Goal: Information Seeking & Learning: Learn about a topic

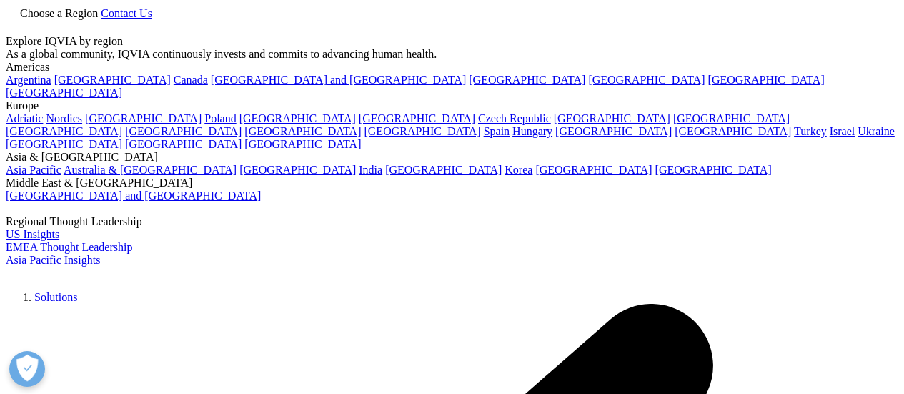
scroll to position [295, 0]
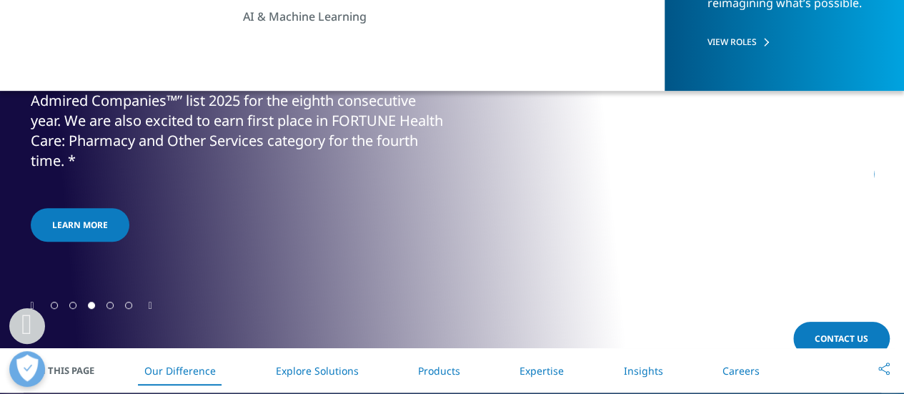
click at [34, 303] on icon "Previous slide" at bounding box center [33, 306] width 4 height 10
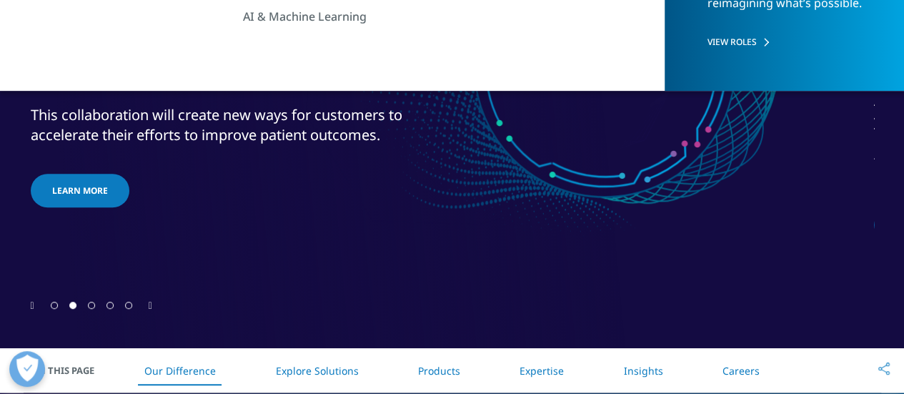
scroll to position [138, 0]
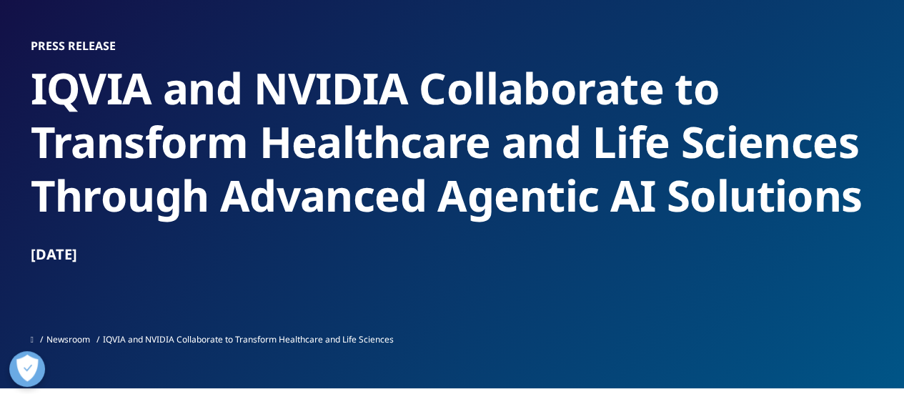
scroll to position [101, 0]
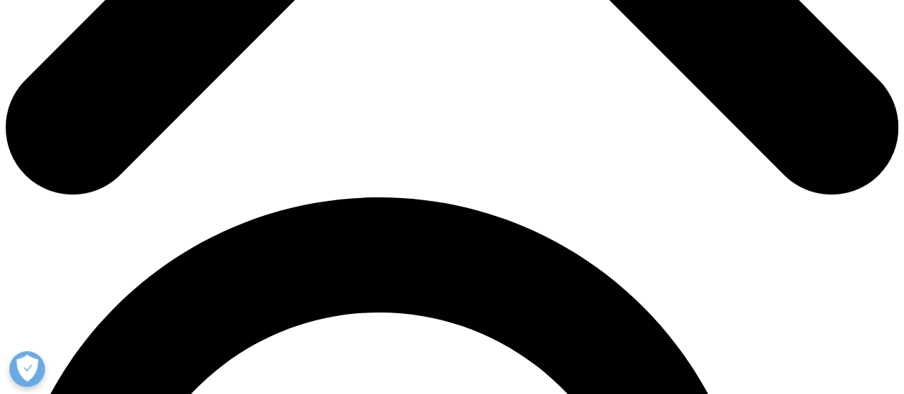
scroll to position [726, 0]
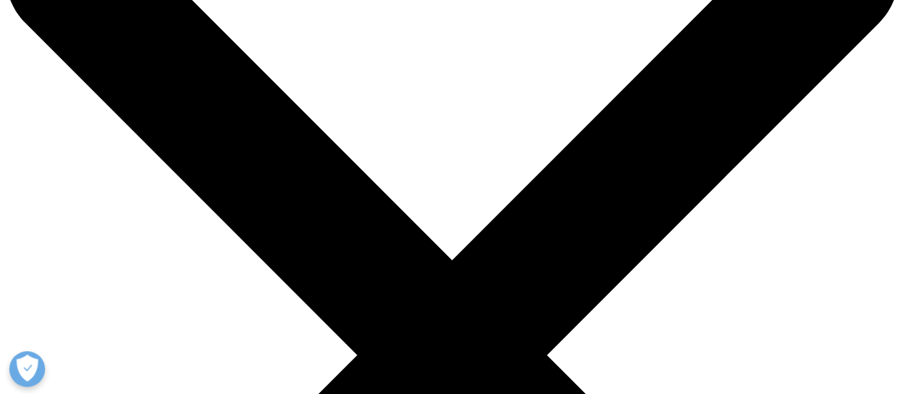
scroll to position [101, 0]
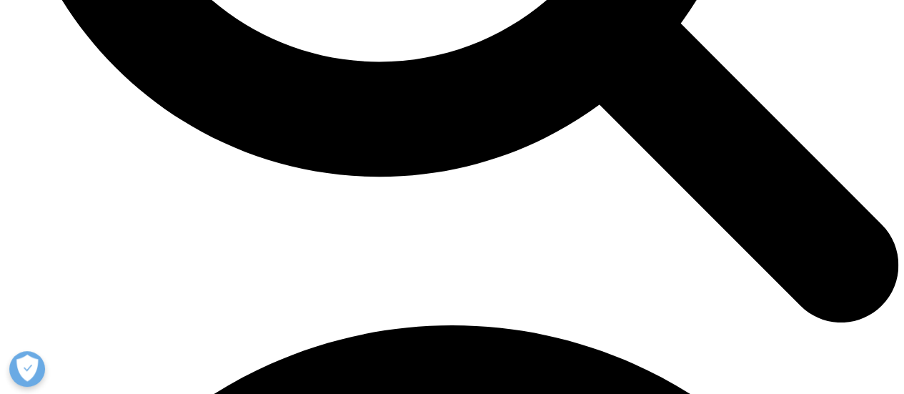
scroll to position [1487, 0]
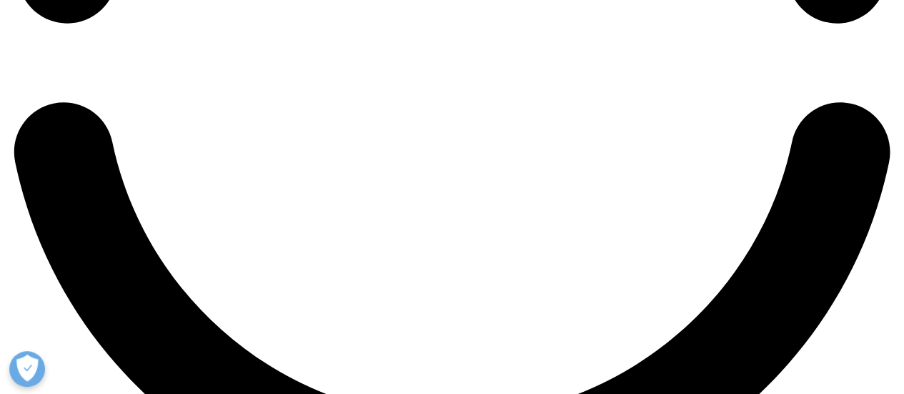
scroll to position [2187, 0]
